Goal: Navigation & Orientation: Find specific page/section

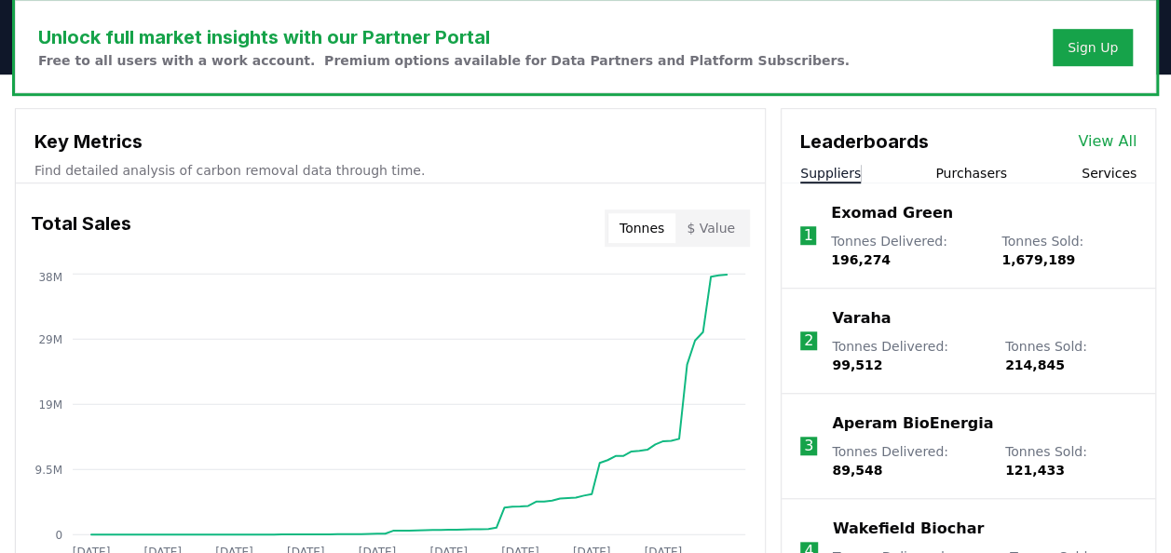
scroll to position [574, 0]
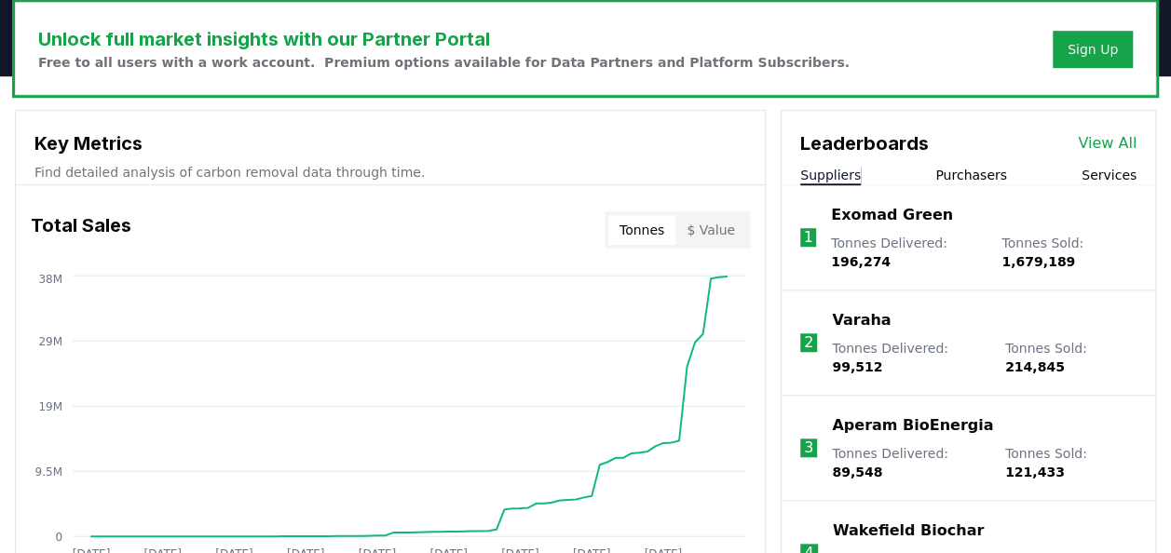
click at [964, 166] on button "Purchasers" at bounding box center [971, 175] width 72 height 19
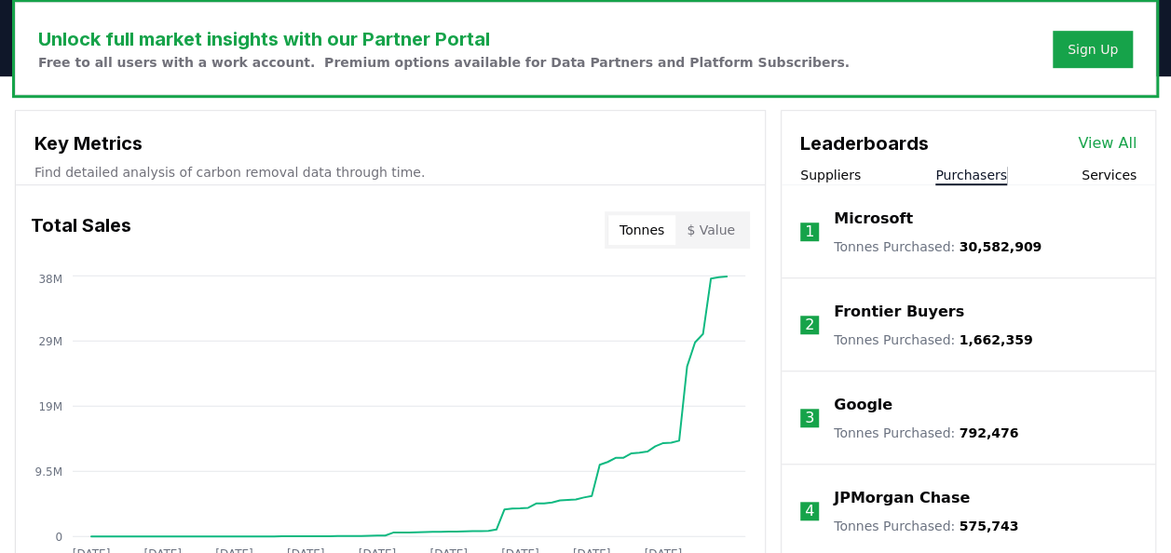
click at [804, 168] on button "Suppliers" at bounding box center [830, 175] width 61 height 19
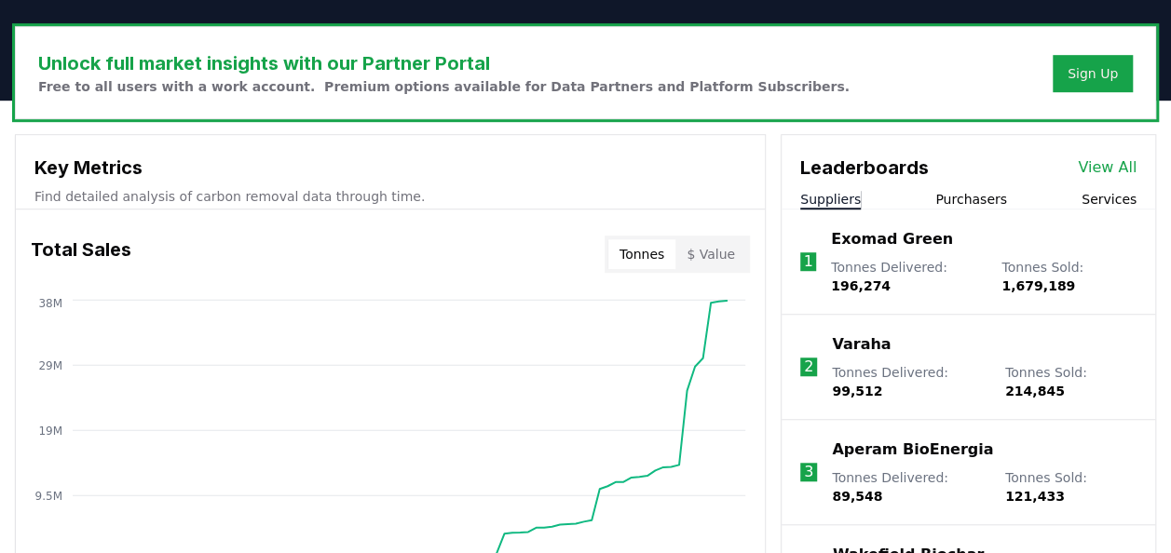
scroll to position [544, 0]
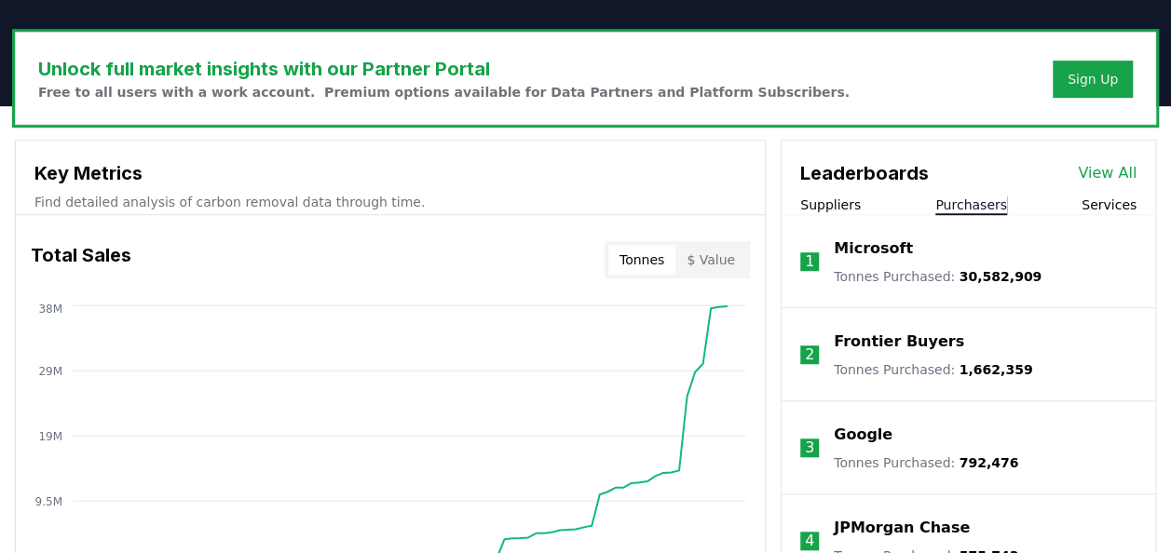
click at [994, 204] on button "Purchasers" at bounding box center [971, 205] width 72 height 19
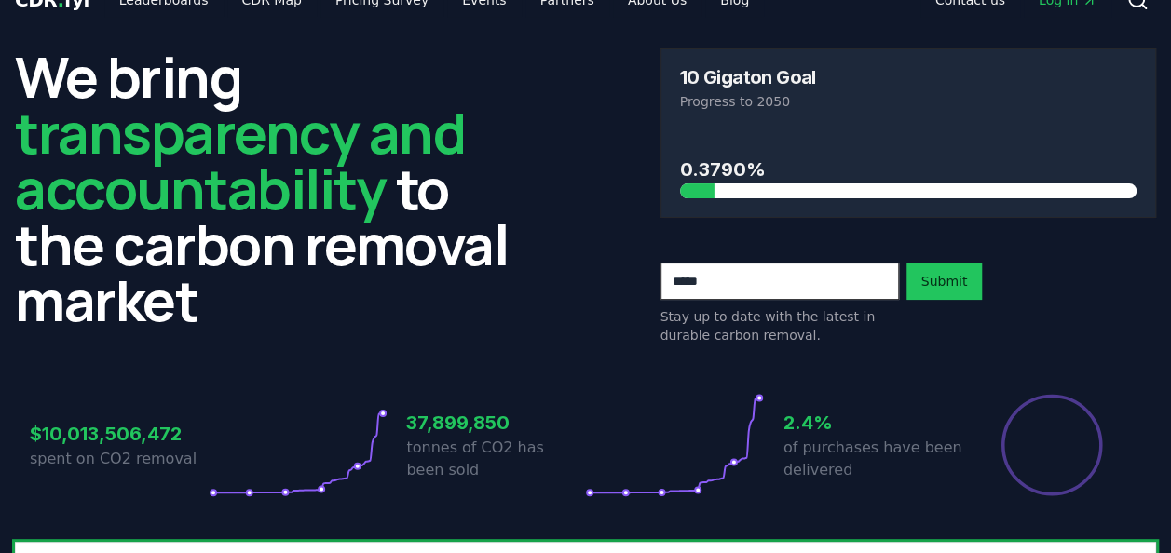
scroll to position [0, 0]
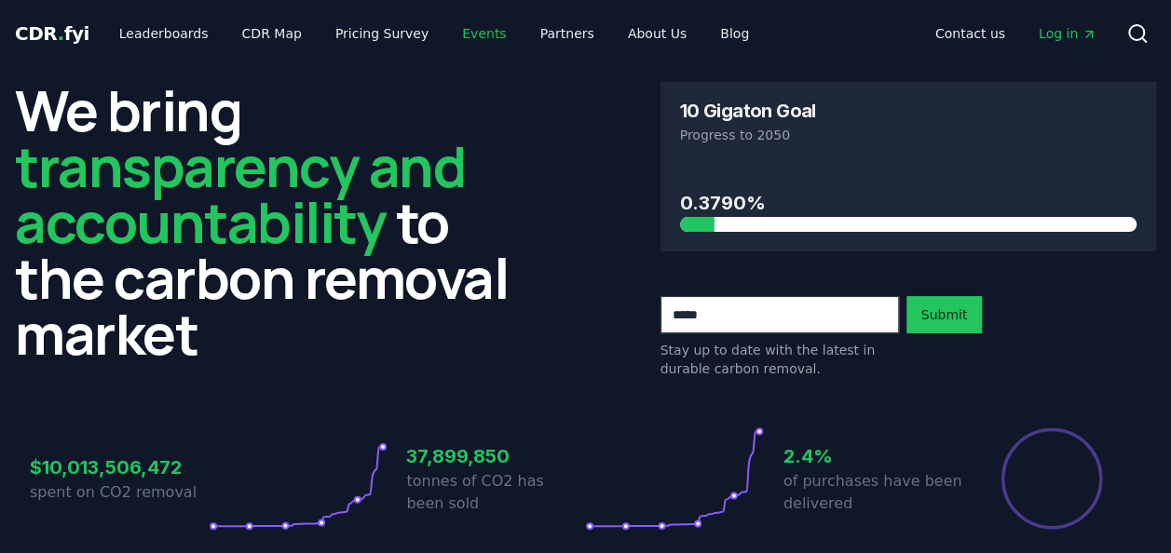
click at [452, 33] on link "Events" at bounding box center [484, 34] width 74 height 34
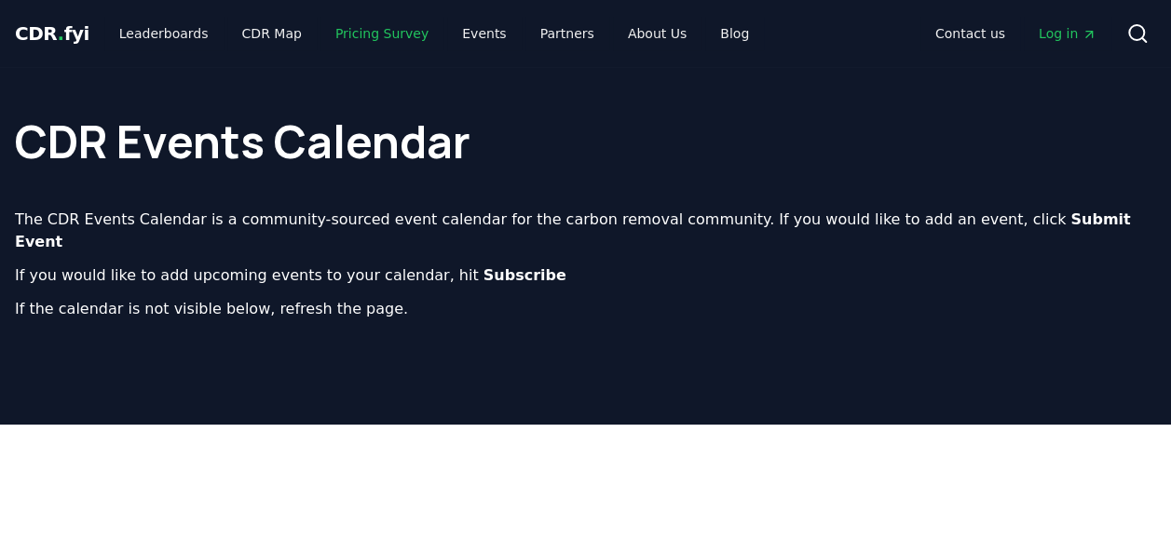
click at [375, 28] on link "Pricing Survey" at bounding box center [382, 34] width 123 height 34
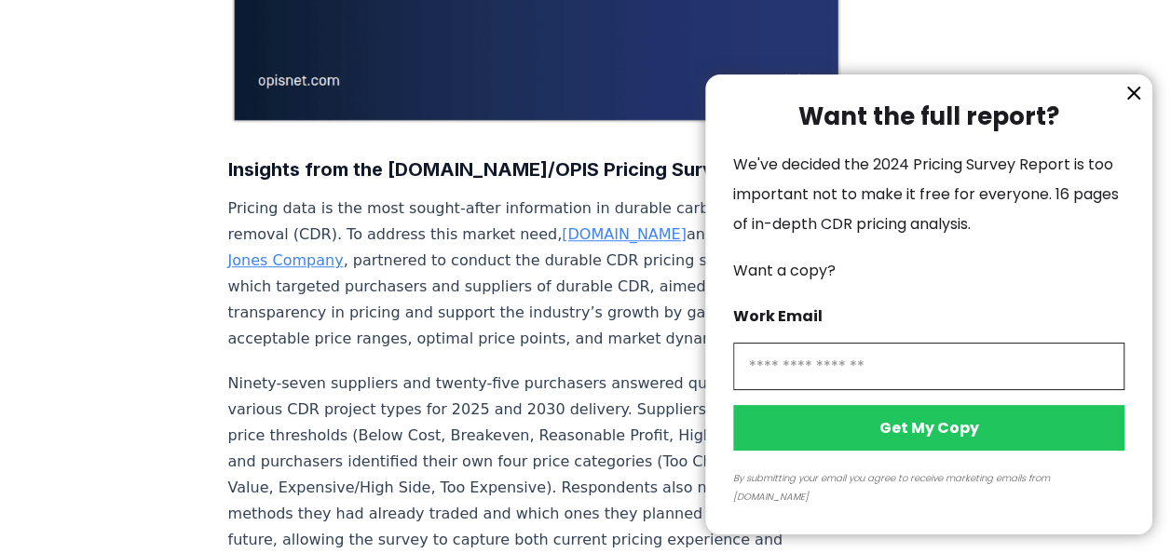
scroll to position [545, 0]
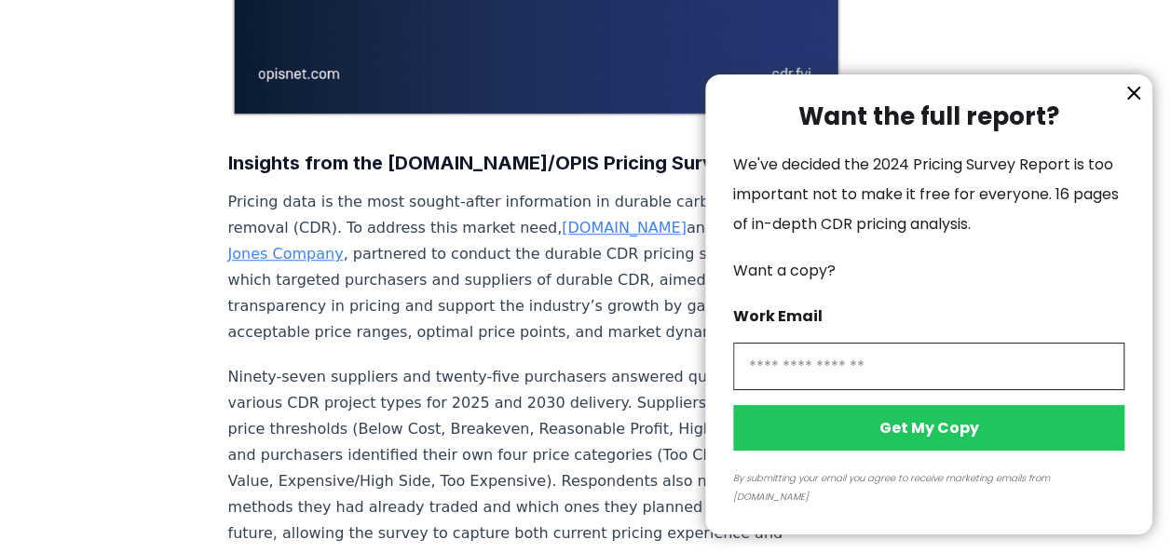
click at [1133, 104] on icon "information" at bounding box center [1134, 93] width 22 height 22
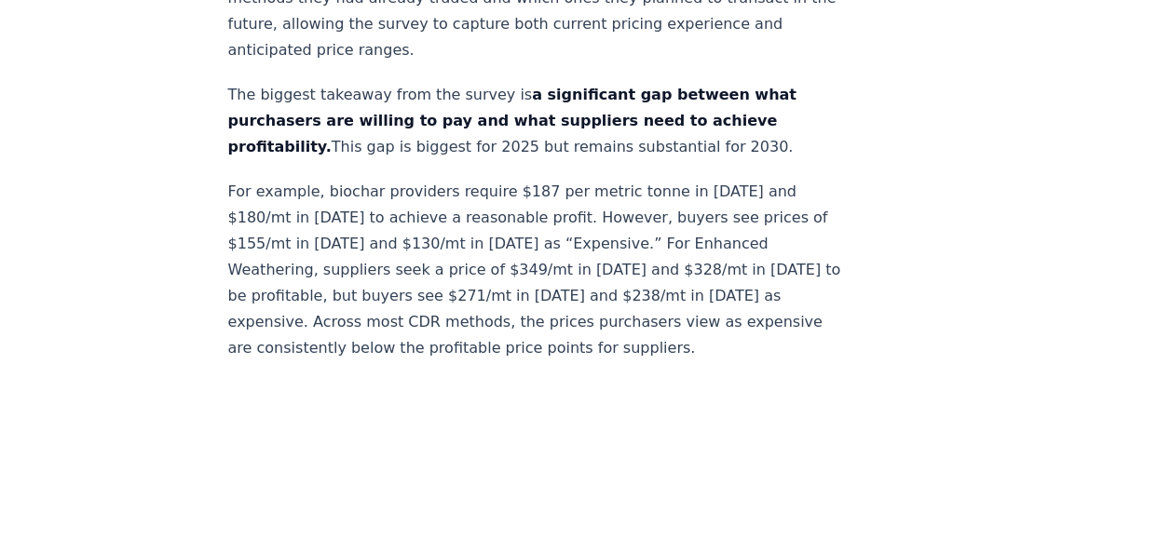
scroll to position [0, 0]
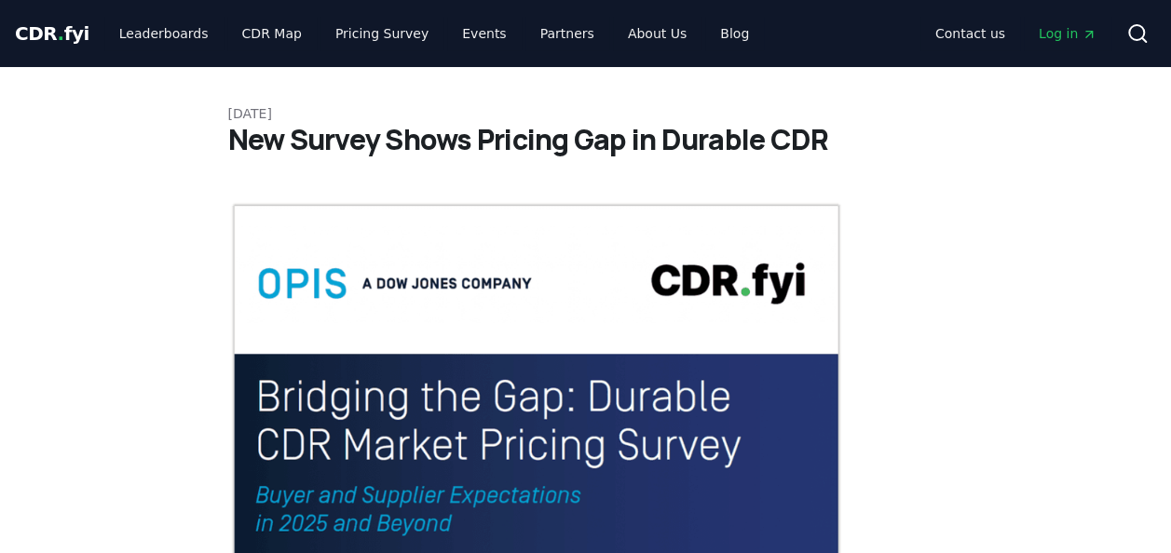
click at [59, 24] on span "CDR . fyi" at bounding box center [52, 33] width 75 height 22
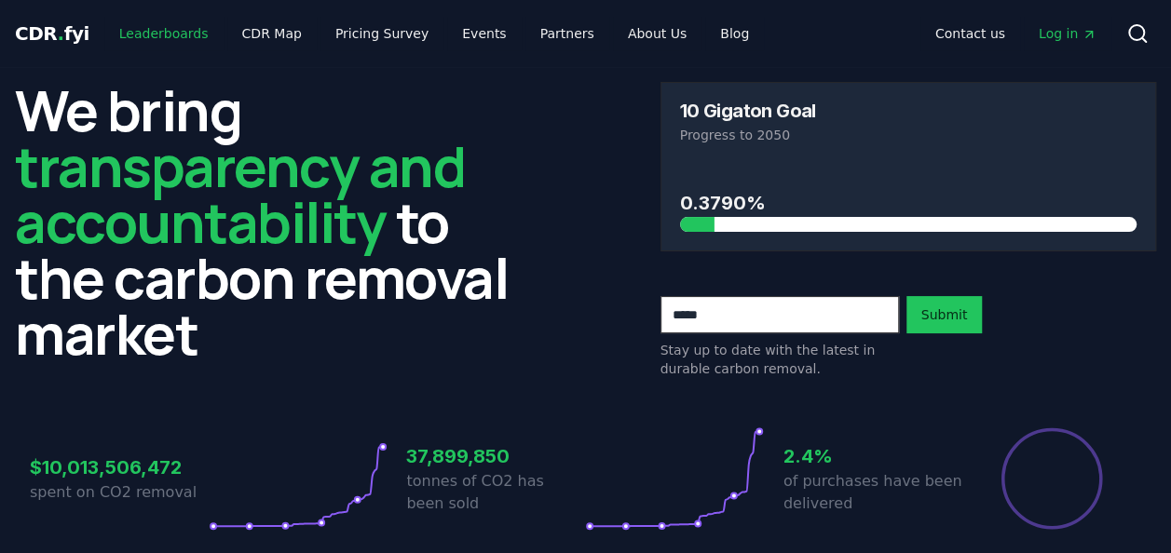
click at [147, 30] on link "Leaderboards" at bounding box center [163, 34] width 119 height 34
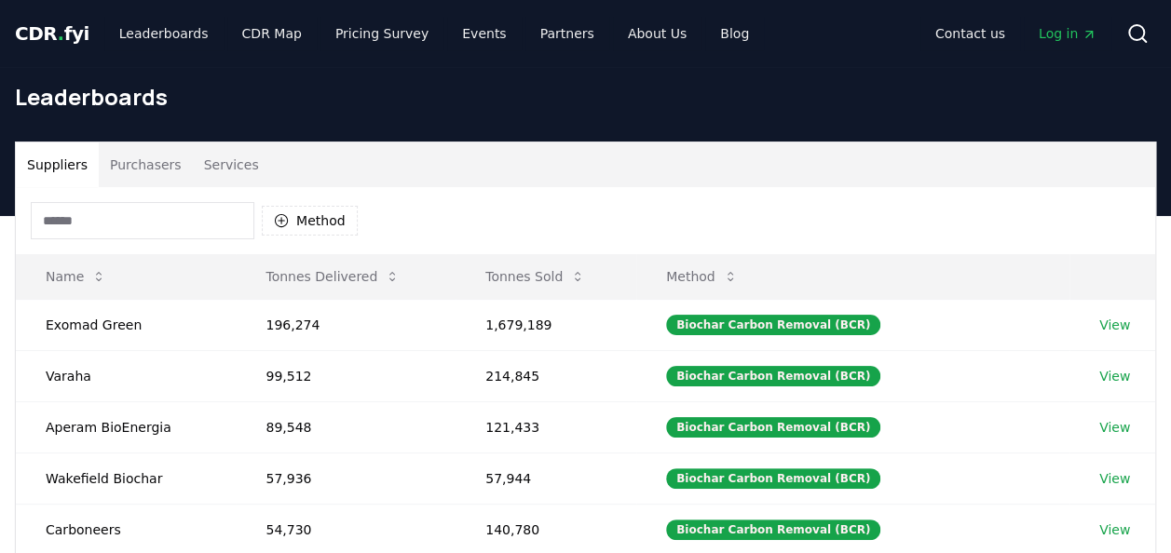
click at [39, 34] on span "CDR . fyi" at bounding box center [52, 33] width 75 height 22
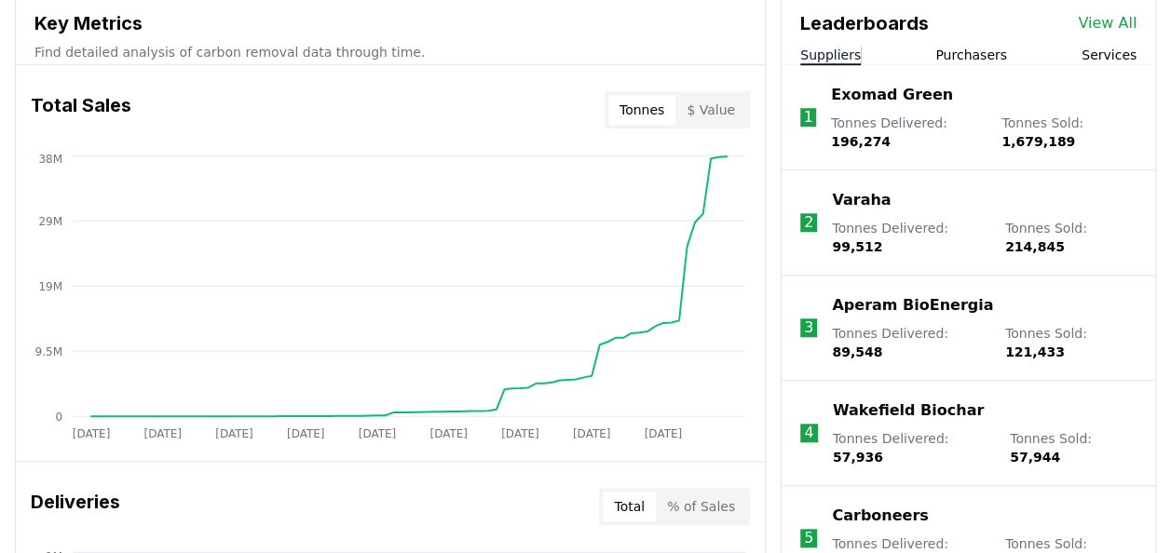
scroll to position [697, 0]
